Goal: Information Seeking & Learning: Learn about a topic

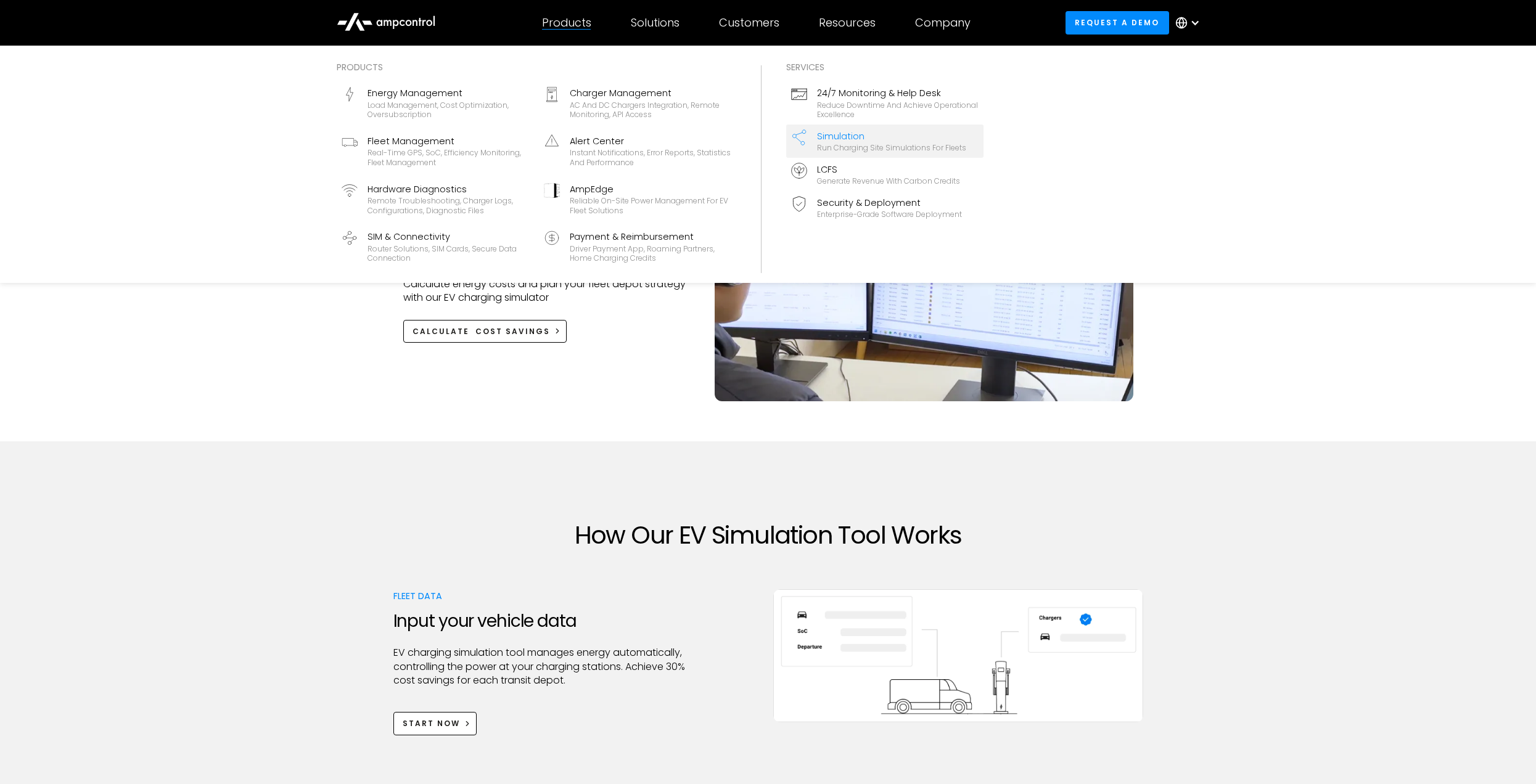
click at [550, 20] on div "Products" at bounding box center [567, 23] width 49 height 14
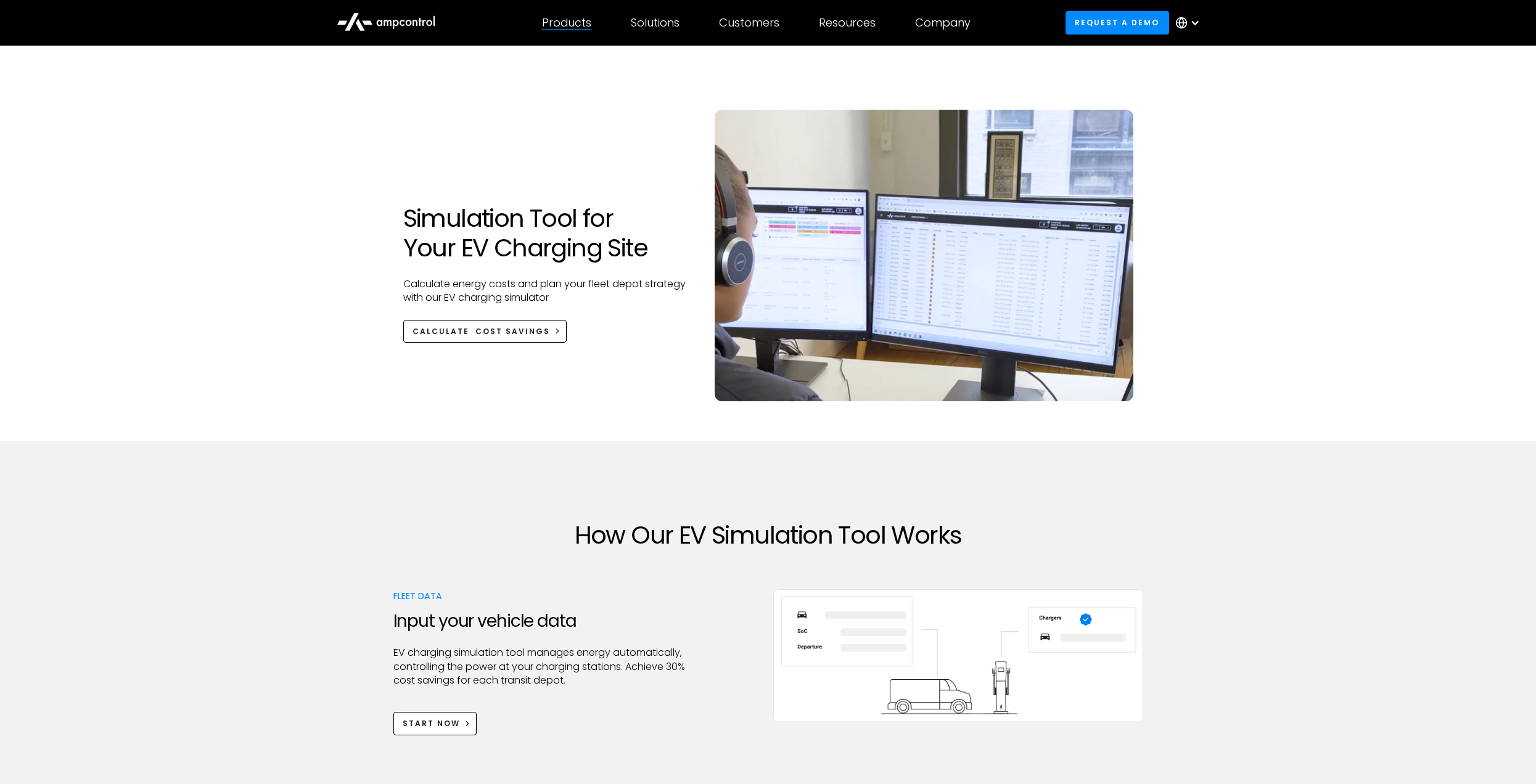
click at [558, 24] on div "Products" at bounding box center [567, 23] width 49 height 14
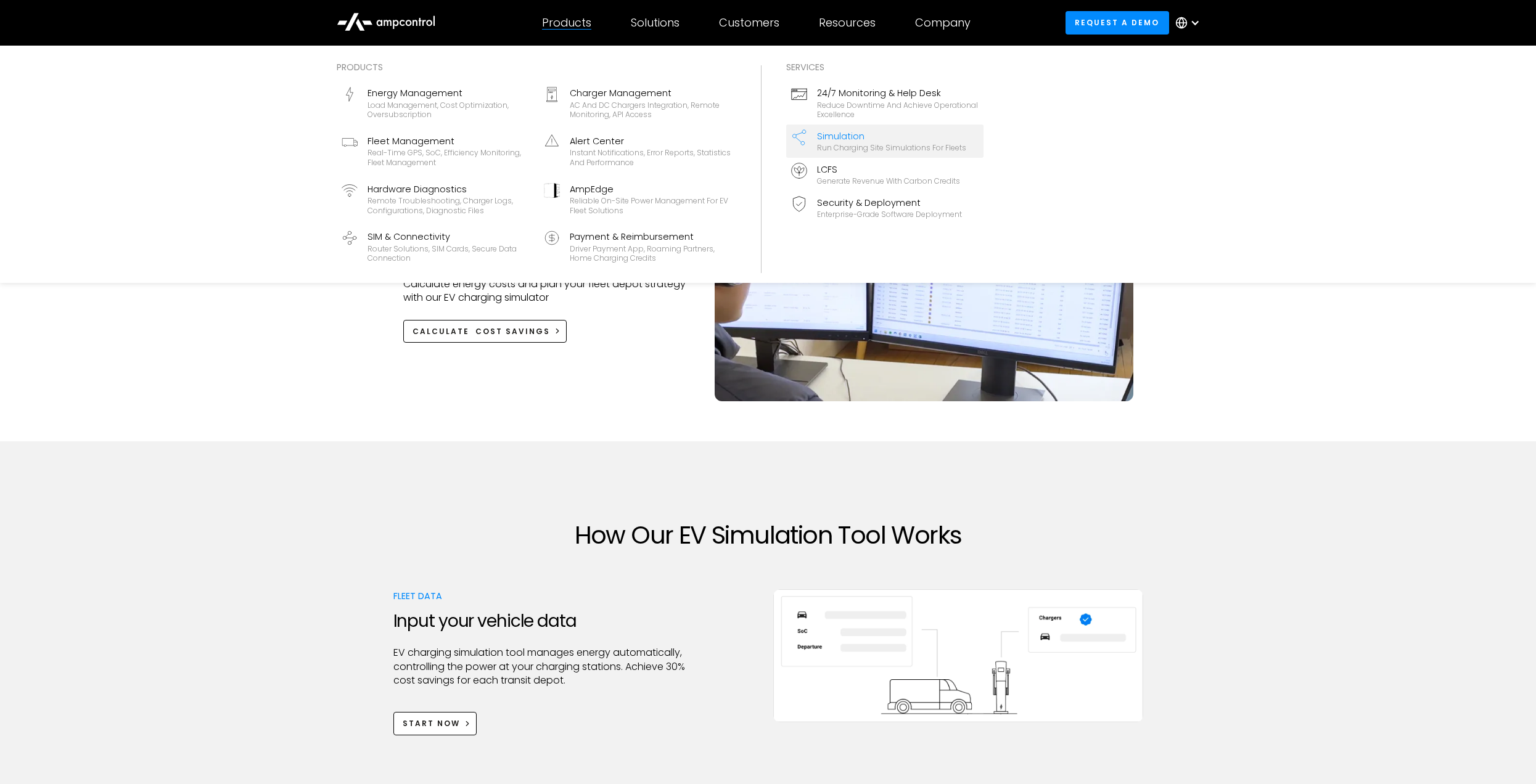
click at [885, 134] on div "Simulation" at bounding box center [892, 136] width 149 height 14
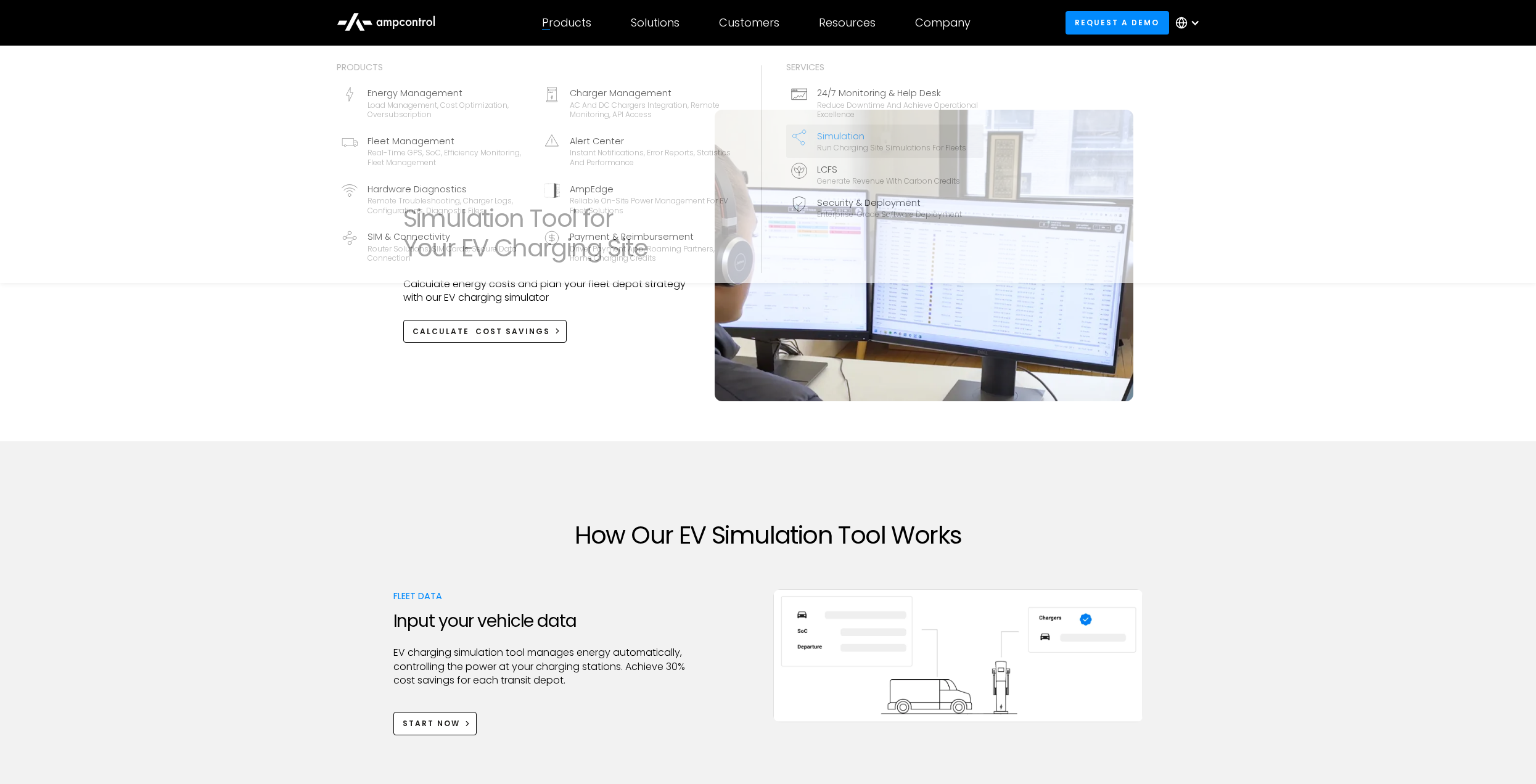
click at [567, 28] on div "Products" at bounding box center [567, 23] width 49 height 14
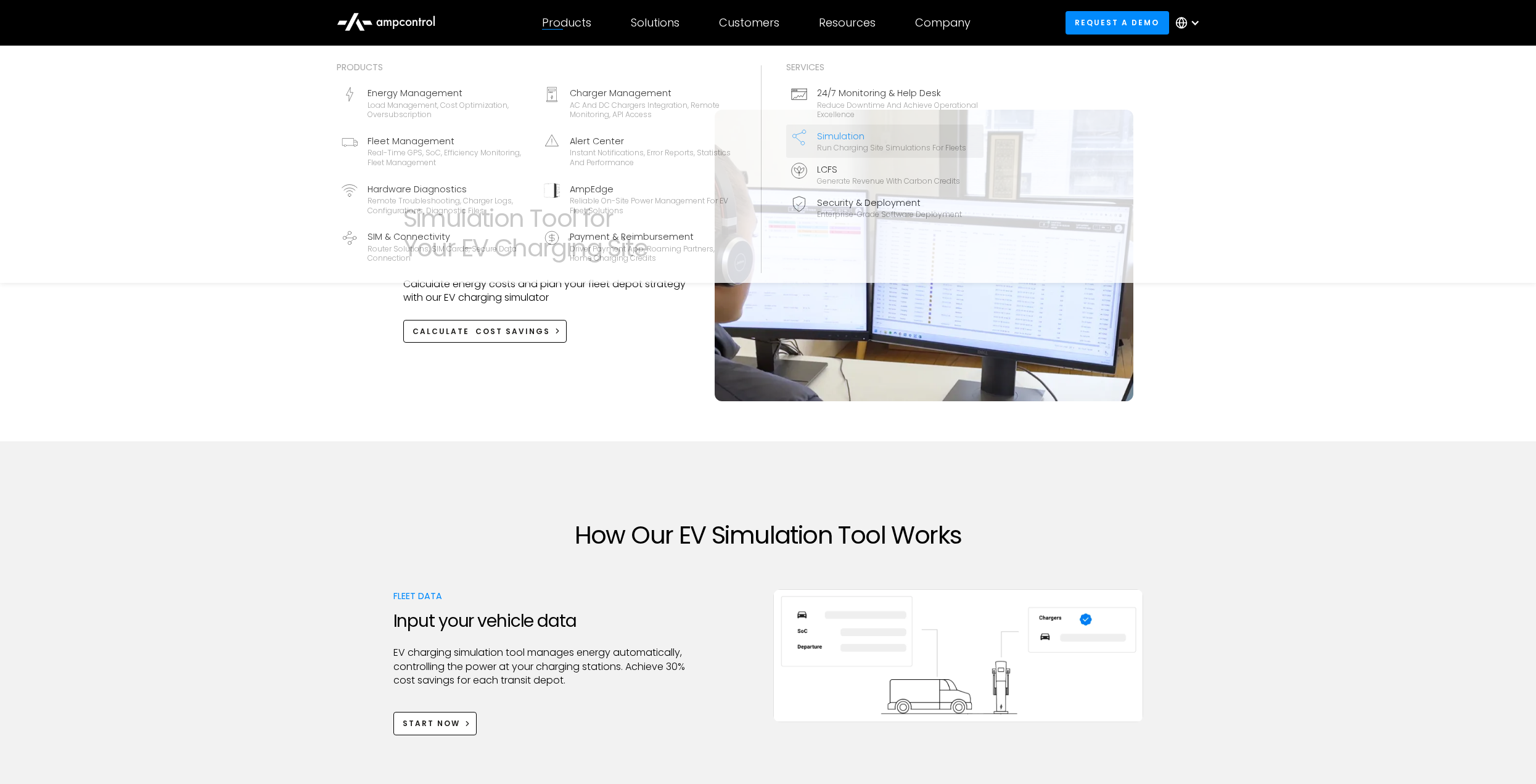
click at [577, 17] on div "Products" at bounding box center [567, 23] width 49 height 14
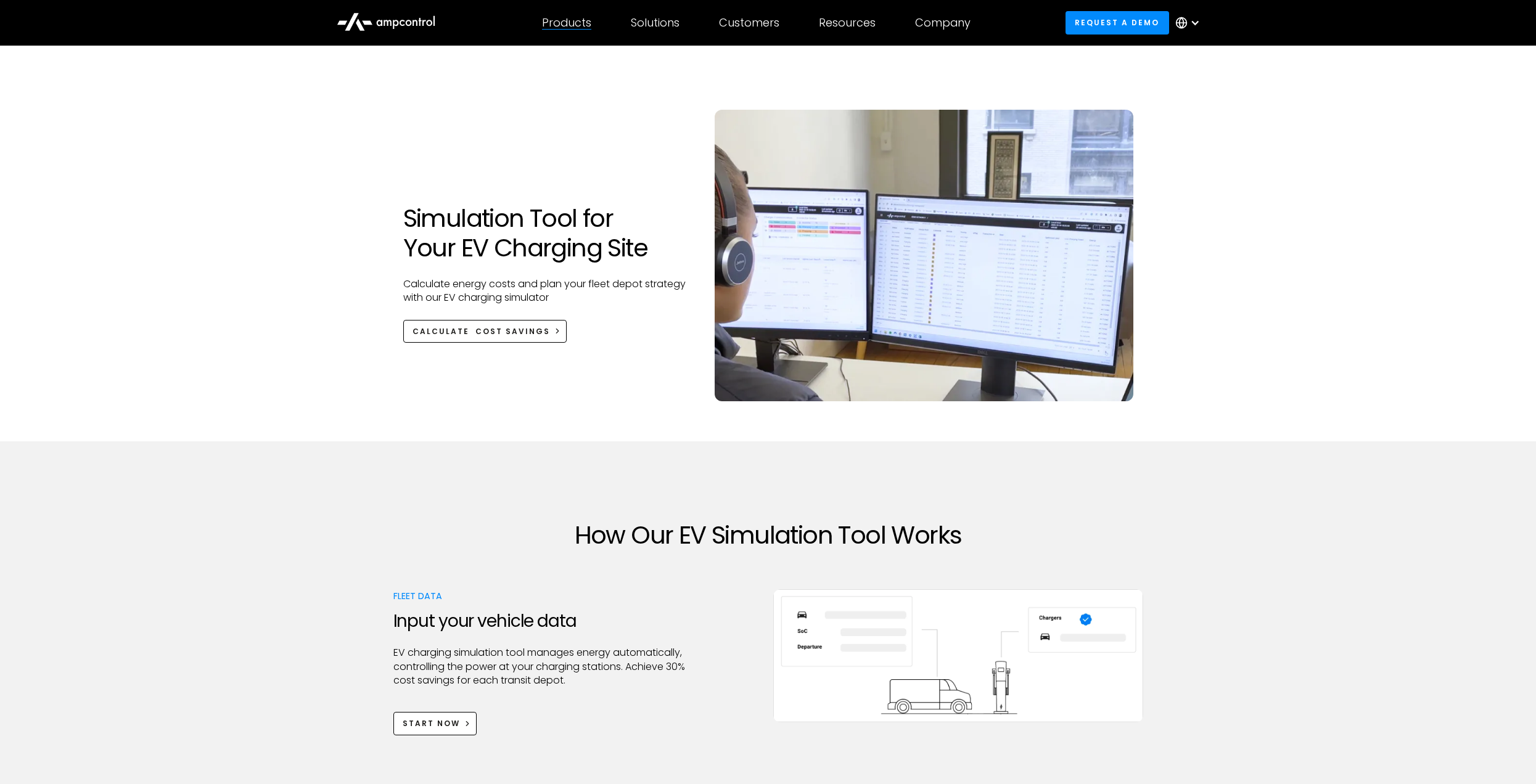
click at [579, 31] on div "Products Products Energy Management Load management, cost optimization, oversub…" at bounding box center [567, 23] width 89 height 43
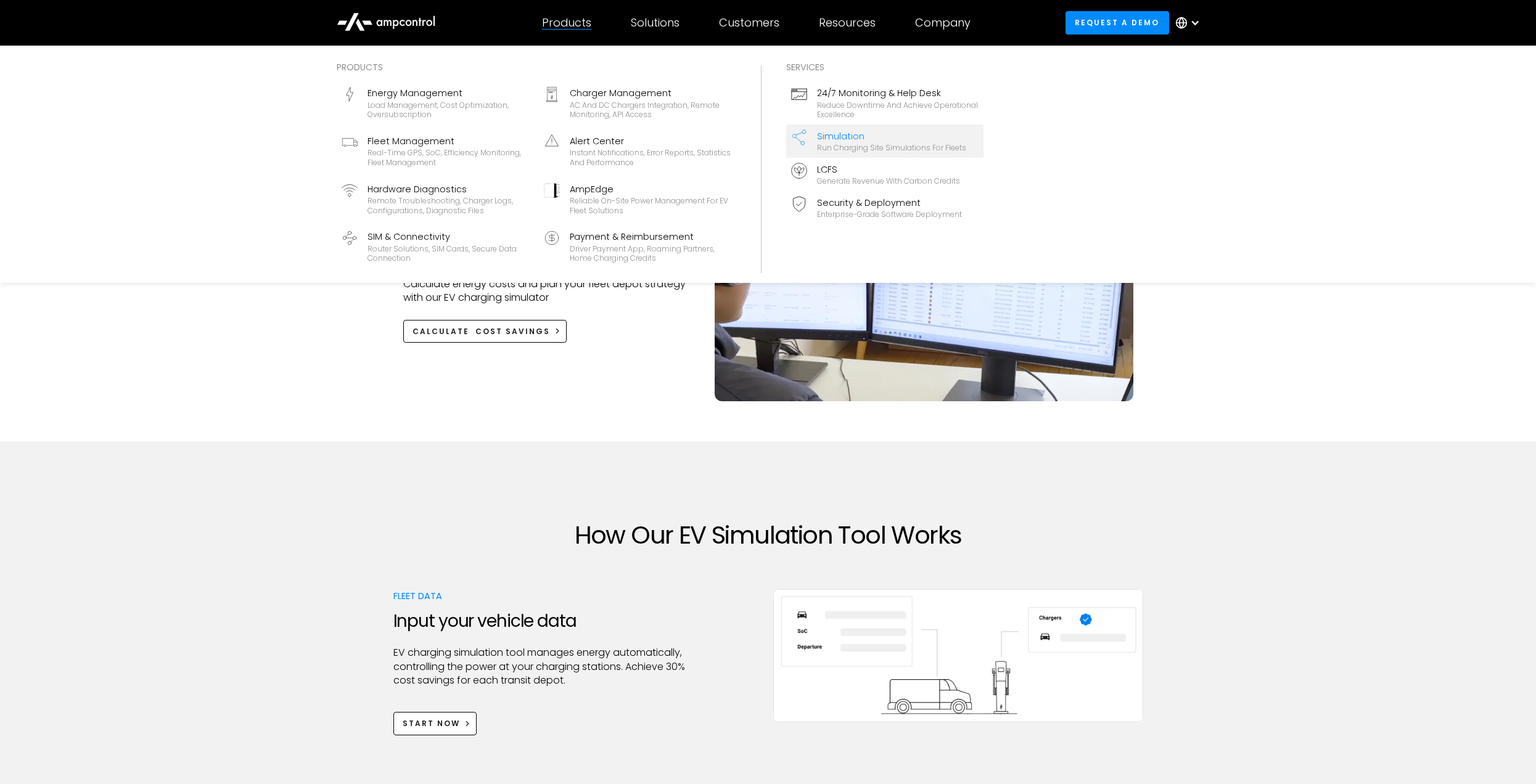
click at [580, 26] on div "Products" at bounding box center [567, 23] width 49 height 14
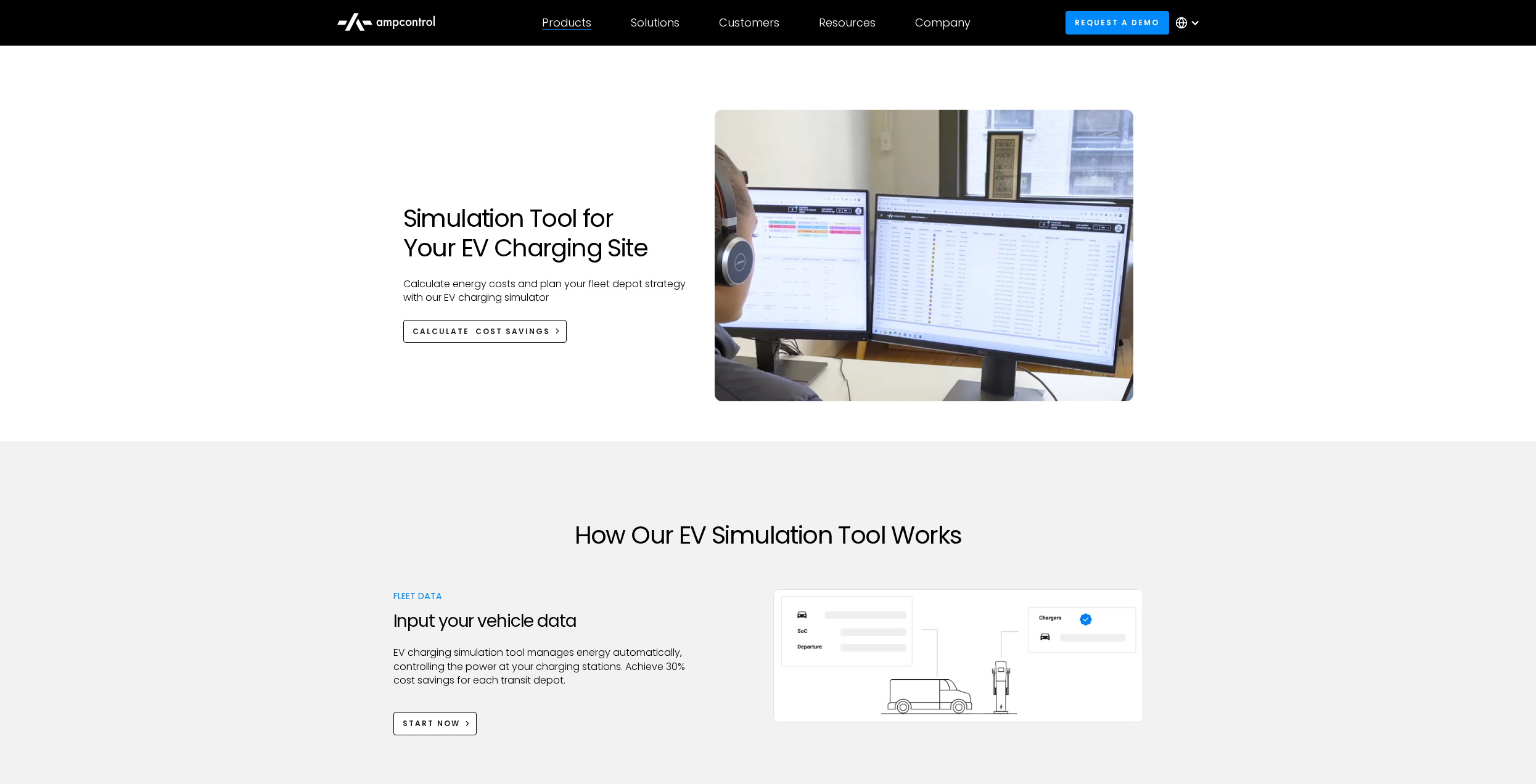
click at [582, 26] on div "Products" at bounding box center [567, 23] width 49 height 14
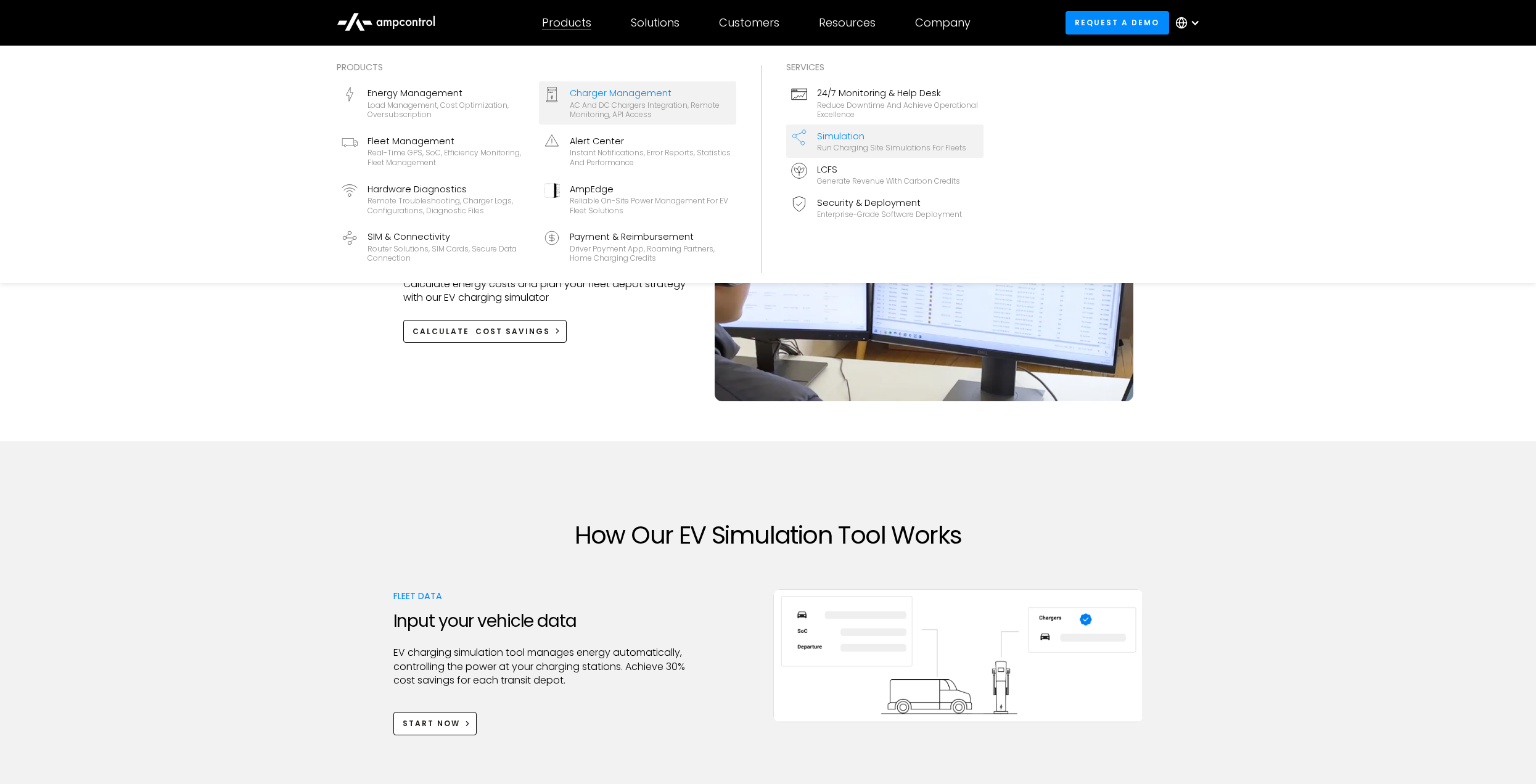
click at [610, 101] on div "AC and DC chargers integration, remote monitoring, API access" at bounding box center [650, 110] width 162 height 19
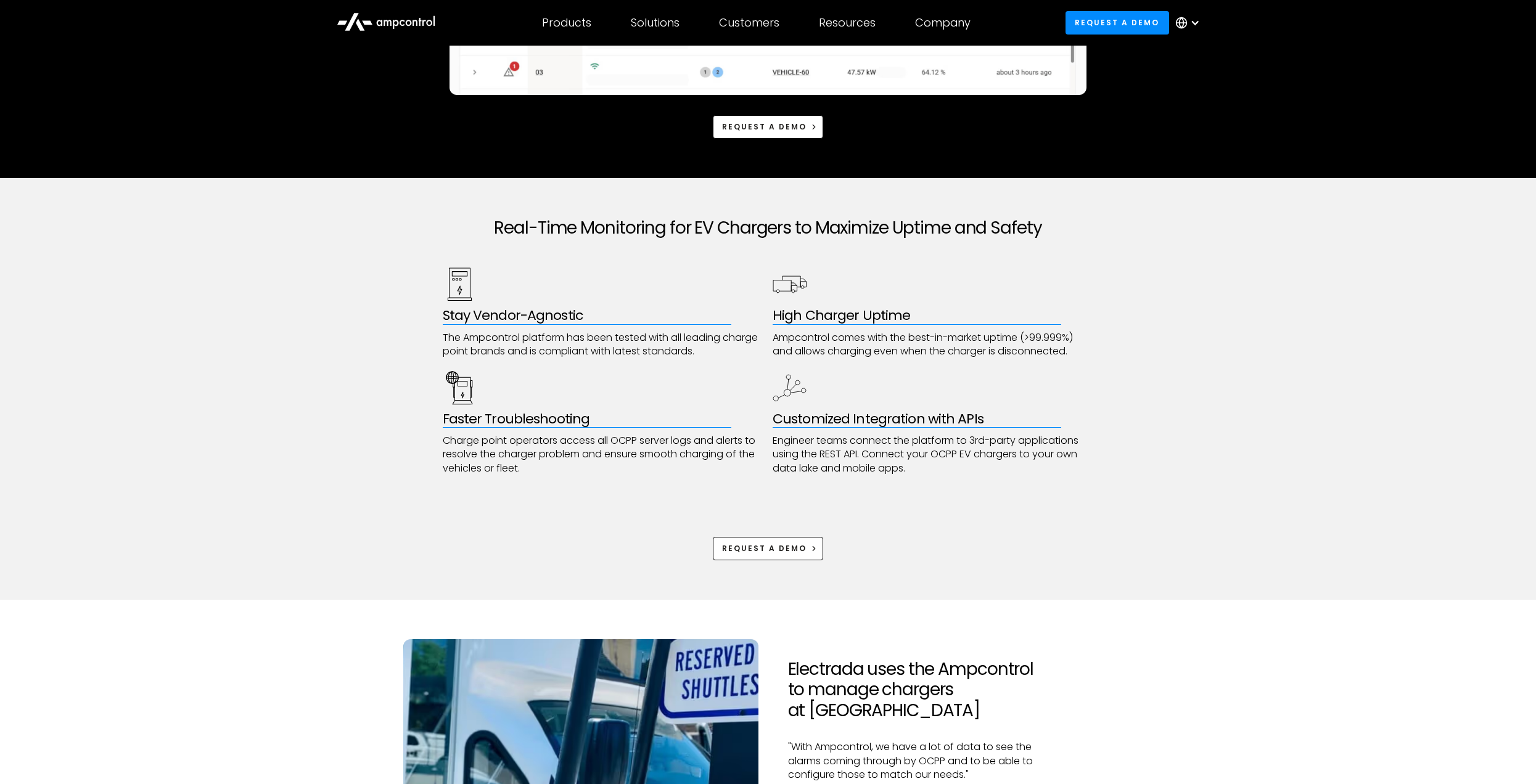
scroll to position [432, 0]
